Goal: Check status: Check status

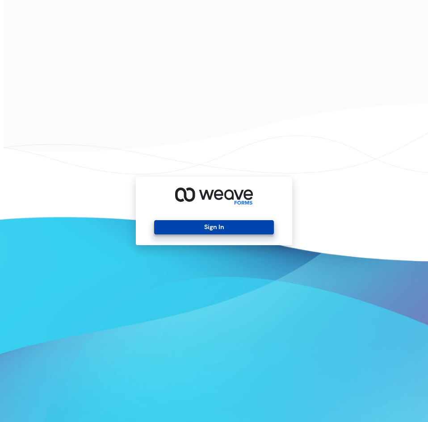
click at [211, 225] on button "Sign In" at bounding box center [213, 227] width 119 height 14
